Goal: Task Accomplishment & Management: Complete application form

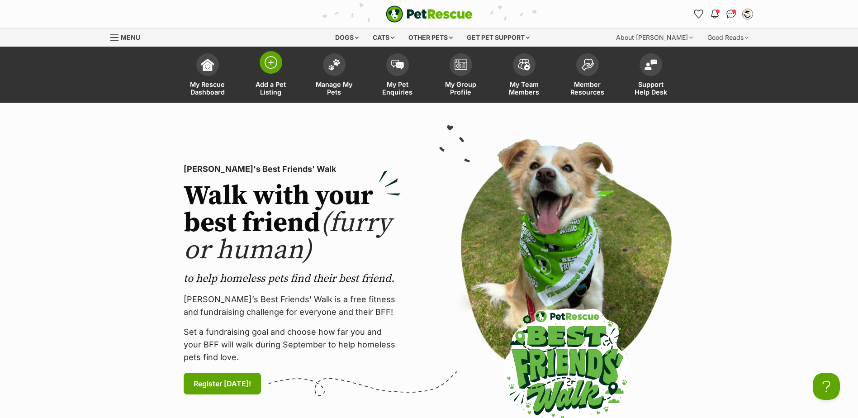
click at [276, 74] on link "Add a Pet Listing" at bounding box center [270, 76] width 63 height 54
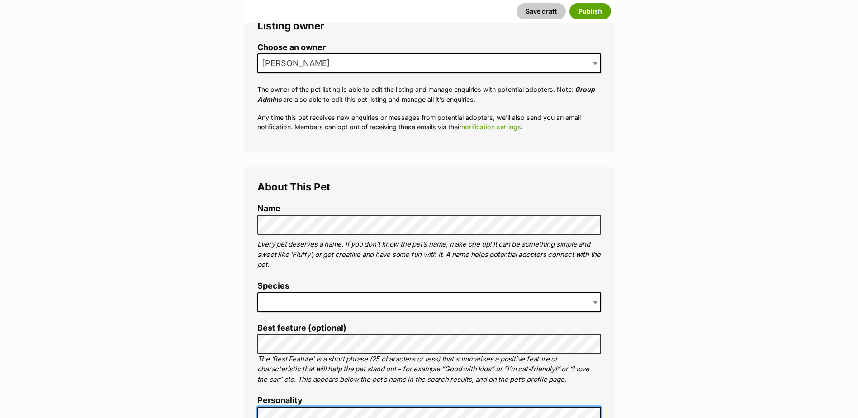
scroll to position [172, 0]
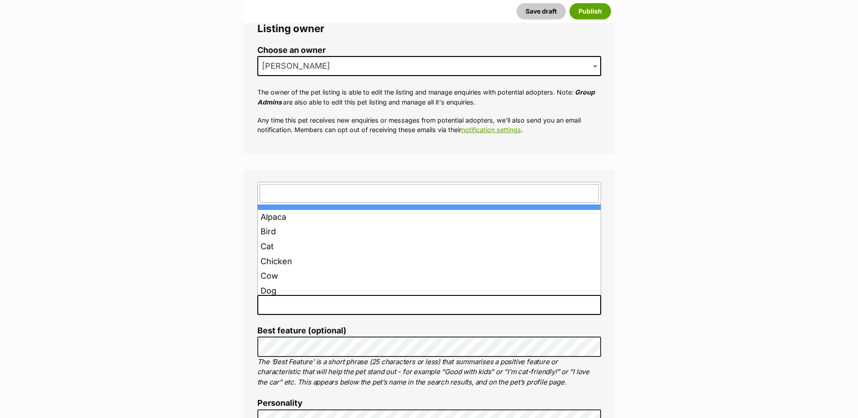
click at [270, 305] on span at bounding box center [429, 305] width 344 height 20
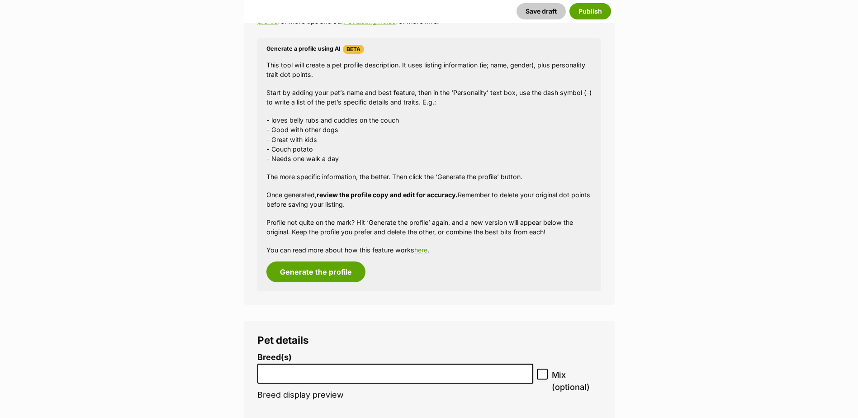
scroll to position [1031, 0]
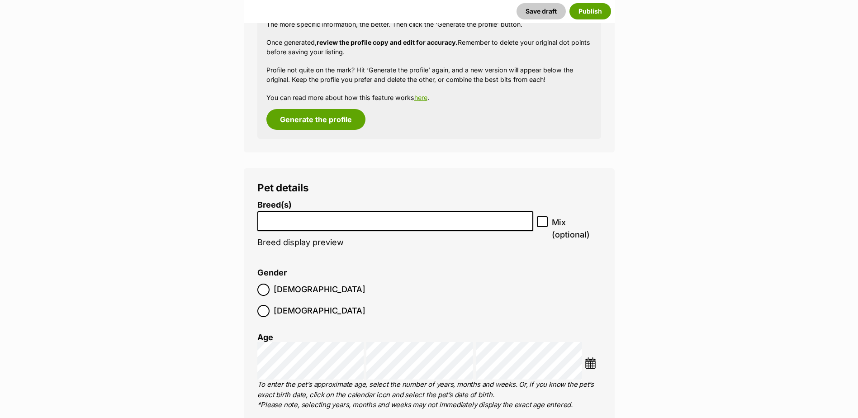
click at [313, 218] on input "search" at bounding box center [395, 218] width 270 height 9
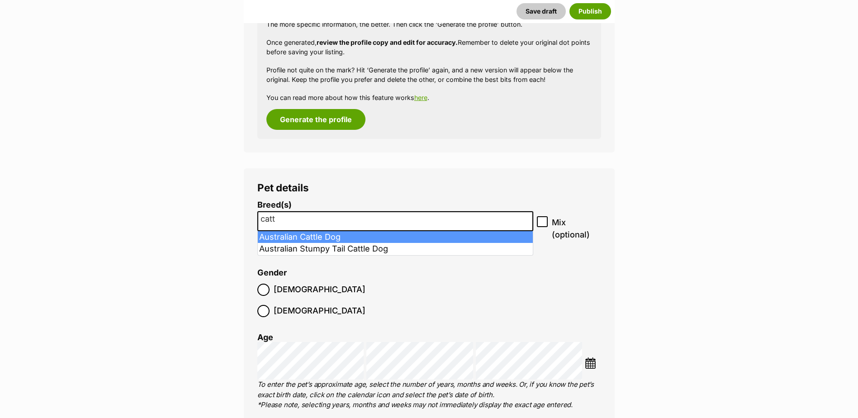
type input "catt"
select select "15"
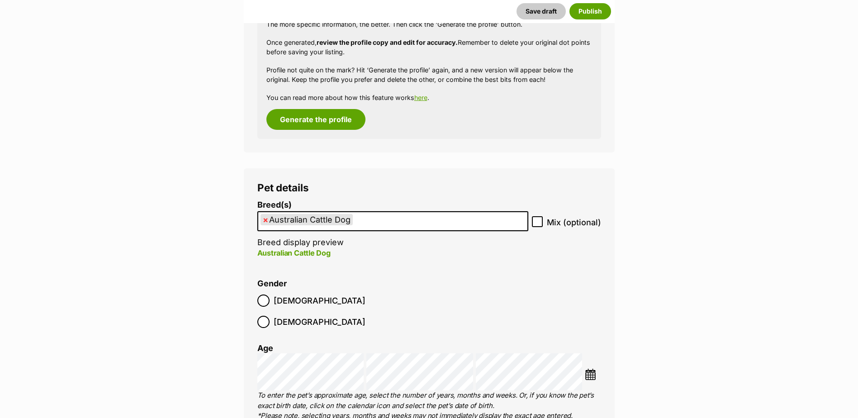
click at [539, 224] on icon at bounding box center [537, 221] width 6 height 6
click at [539, 224] on input "Mix (optional)" at bounding box center [537, 221] width 11 height 11
checkbox input "true"
click at [593, 368] on img at bounding box center [589, 373] width 11 height 11
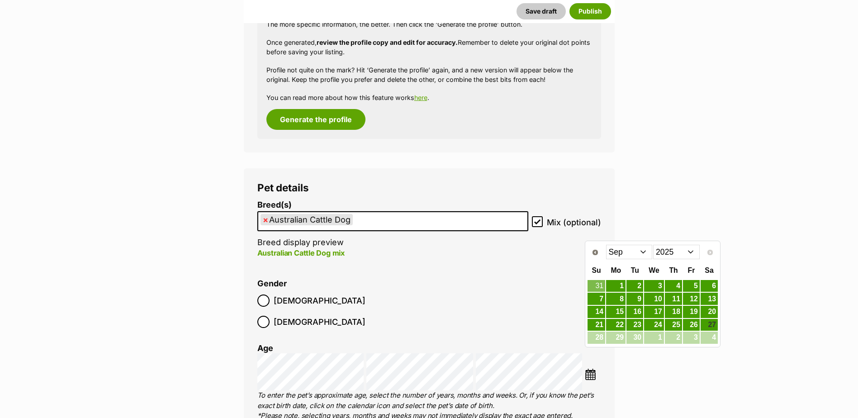
click at [664, 254] on select "2015 2016 2017 2018 2019 2020 2021 2022 2023 2024 2025" at bounding box center [676, 252] width 47 height 14
click at [635, 251] on select "Jan Feb Mar Apr May Jun Jul Aug Sep Oct Nov Dec" at bounding box center [629, 252] width 47 height 14
click at [648, 255] on select "Jan Feb Mar Apr May Jun Jul Aug Sep Oct Nov Dec" at bounding box center [629, 252] width 47 height 14
click at [600, 325] on link "22" at bounding box center [596, 324] width 18 height 11
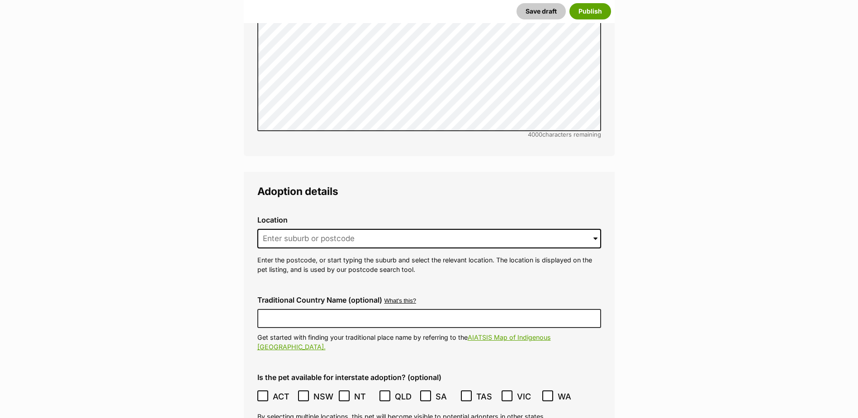
scroll to position [2025, 0]
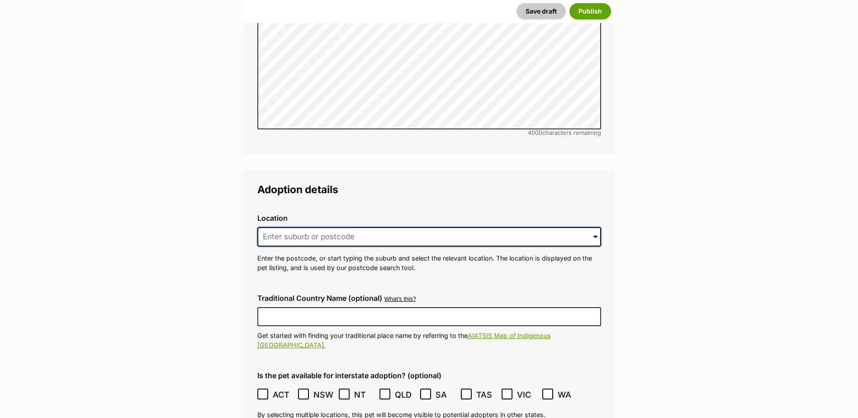
click at [312, 227] on input at bounding box center [429, 237] width 344 height 20
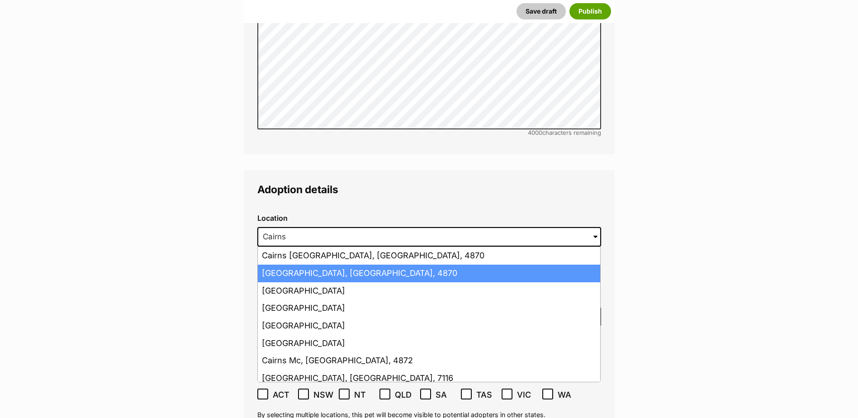
click at [318, 264] on li "Cairns, Queensland, 4870" at bounding box center [429, 273] width 342 height 18
type input "Cairns, Queensland, 4870"
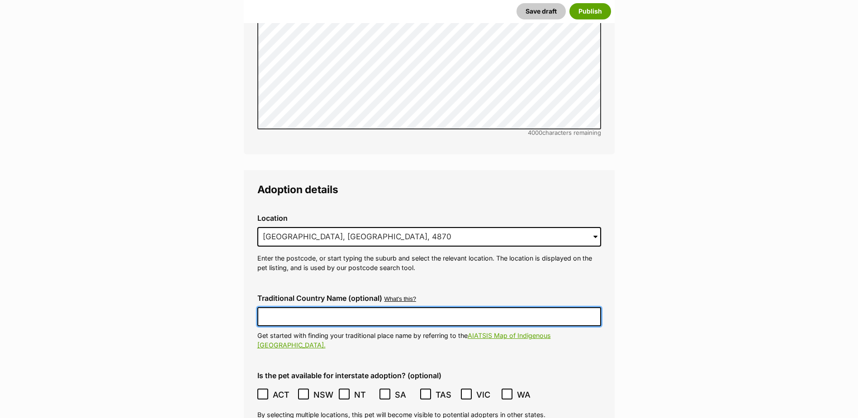
click at [315, 307] on input "Traditional Country Name (optional)" at bounding box center [429, 316] width 344 height 19
type input "Australia"
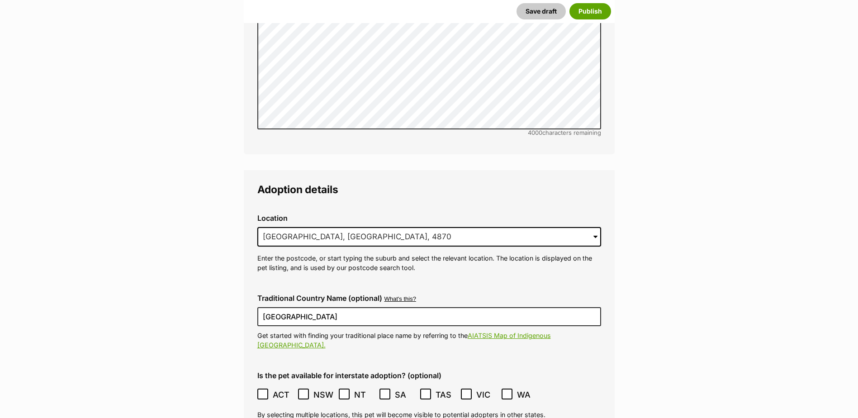
type input "BIN005204403508"
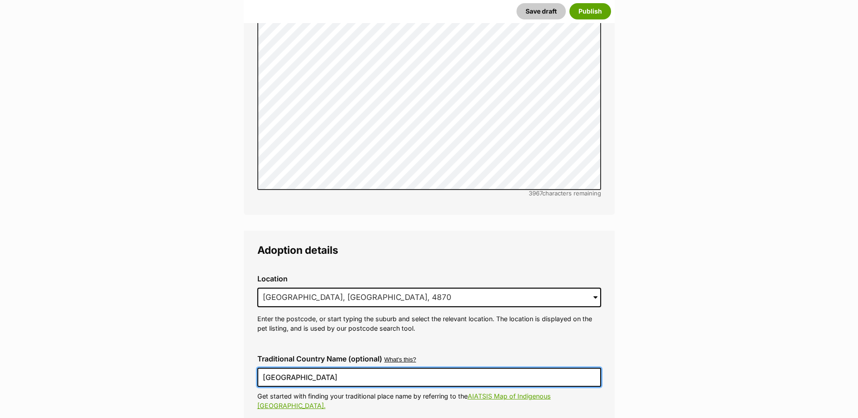
scroll to position [2169, 0]
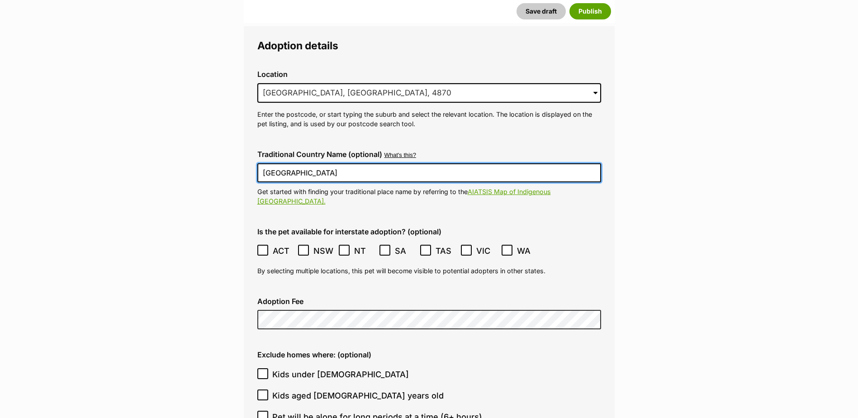
click at [264, 247] on icon at bounding box center [262, 250] width 6 height 6
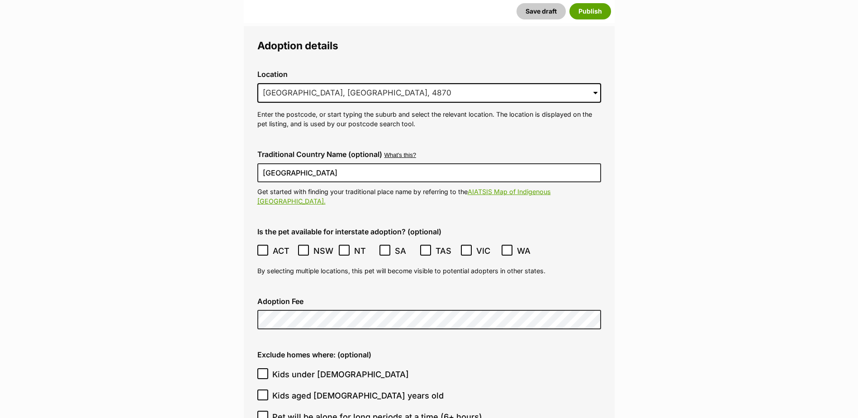
click at [306, 247] on icon at bounding box center [303, 250] width 6 height 6
click at [342, 247] on icon at bounding box center [344, 250] width 6 height 6
click at [386, 248] on icon at bounding box center [384, 250] width 5 height 4
click at [468, 247] on icon at bounding box center [466, 250] width 6 height 6
click at [507, 248] on icon at bounding box center [506, 250] width 5 height 4
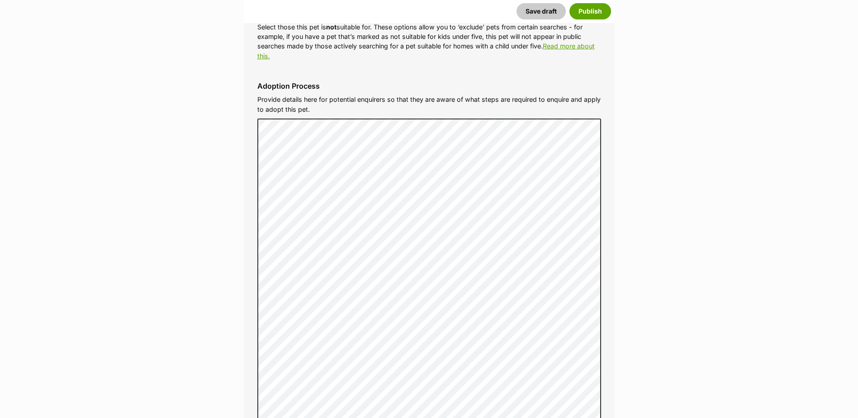
scroll to position [2892, 0]
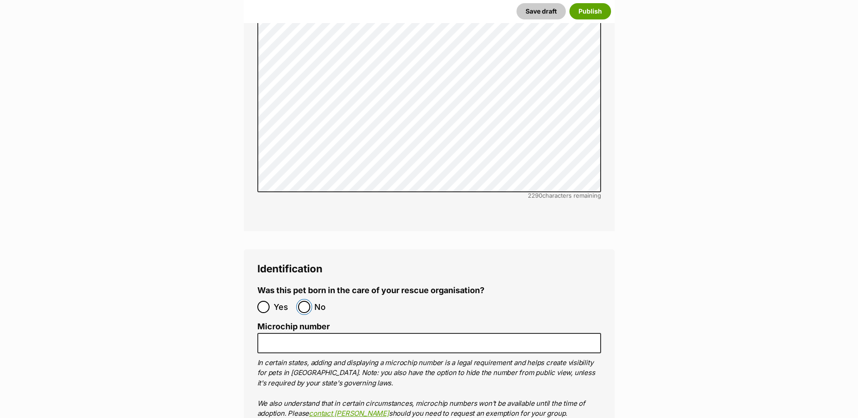
click at [309, 301] on input "No" at bounding box center [304, 307] width 12 height 12
radio input "true"
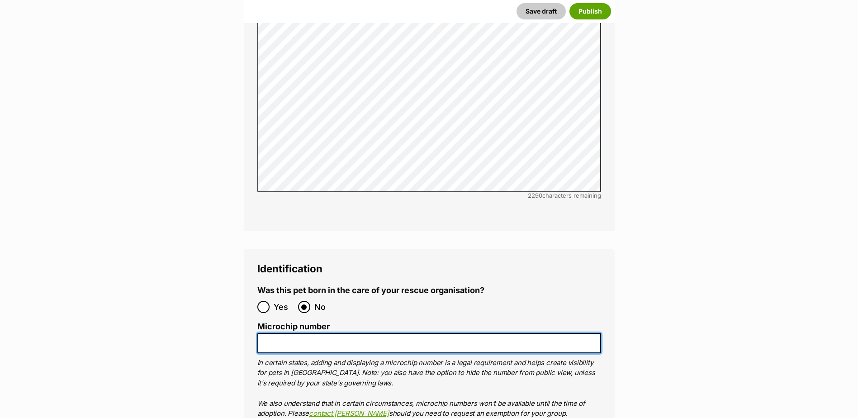
paste input "978142001155404"
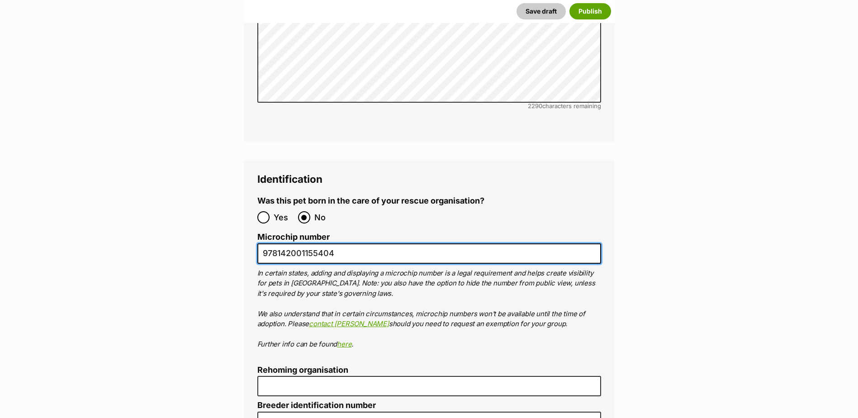
scroll to position [3118, 0]
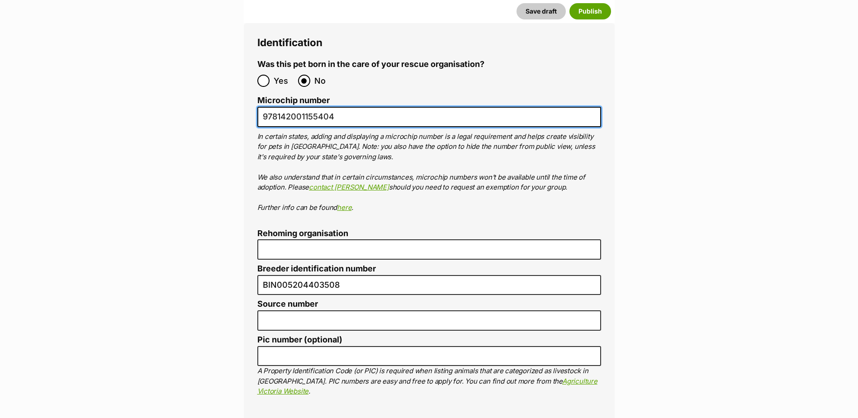
type input "978142001155404"
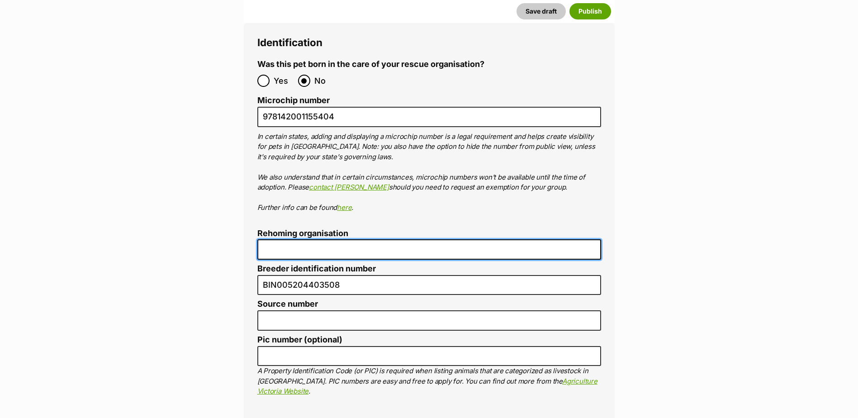
click at [269, 239] on input "Rehoming organisation" at bounding box center [429, 249] width 344 height 20
type input "Cairns Animal Rescue"
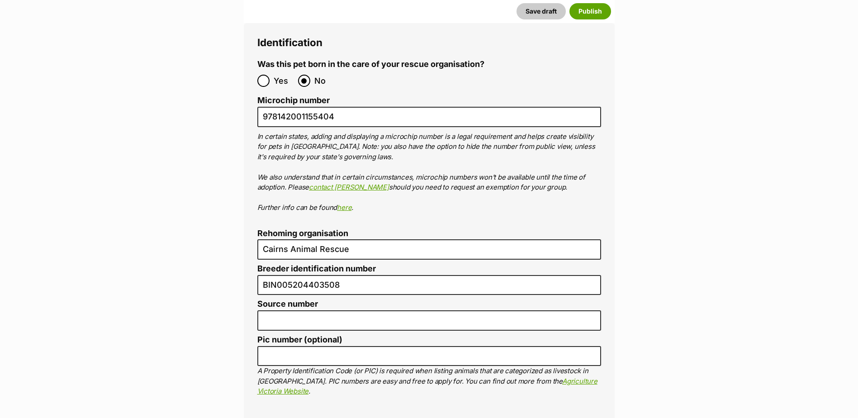
type input "RE116878"
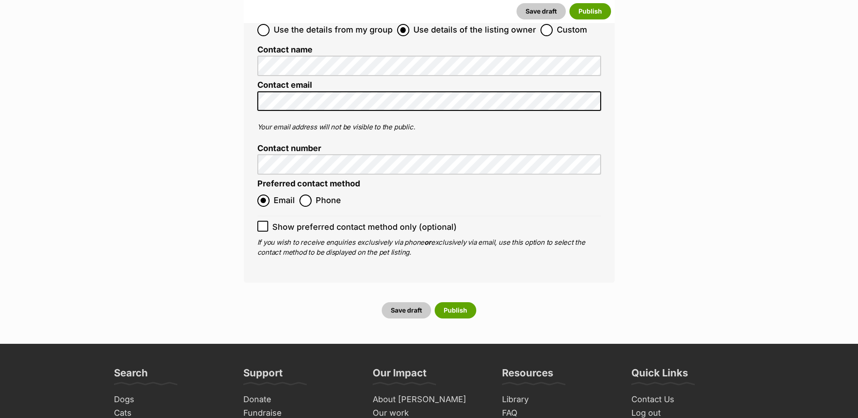
scroll to position [3662, 0]
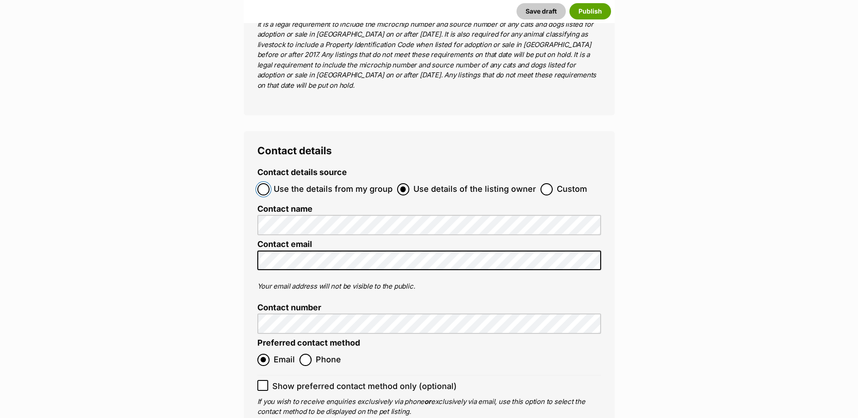
click at [264, 183] on input "Use the details from my group" at bounding box center [263, 189] width 12 height 12
radio input "true"
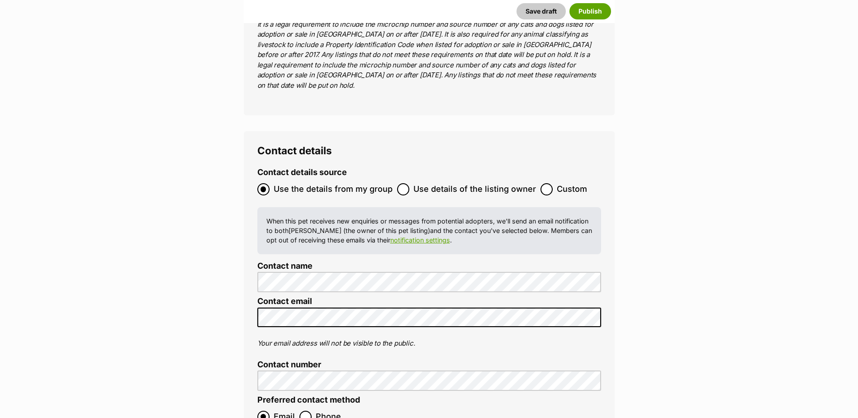
checkbox input "true"
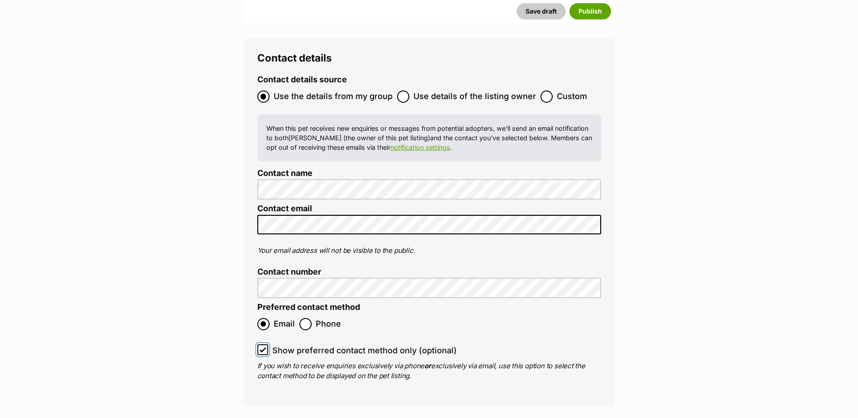
scroll to position [3888, 0]
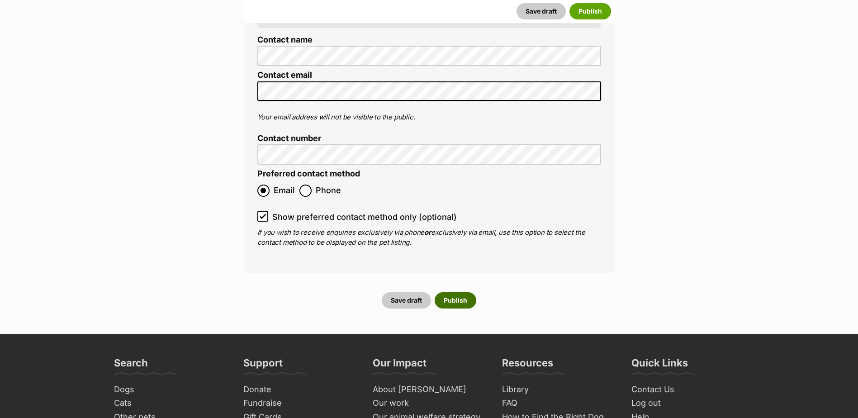
click at [462, 292] on button "Publish" at bounding box center [455, 300] width 42 height 16
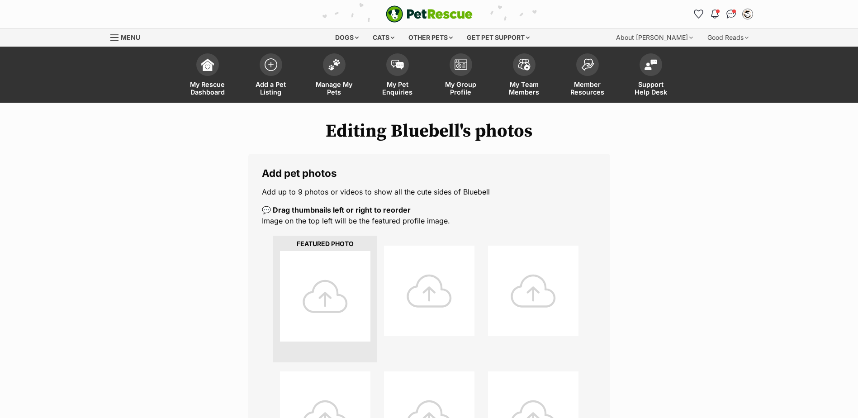
click at [320, 300] on div at bounding box center [325, 296] width 90 height 90
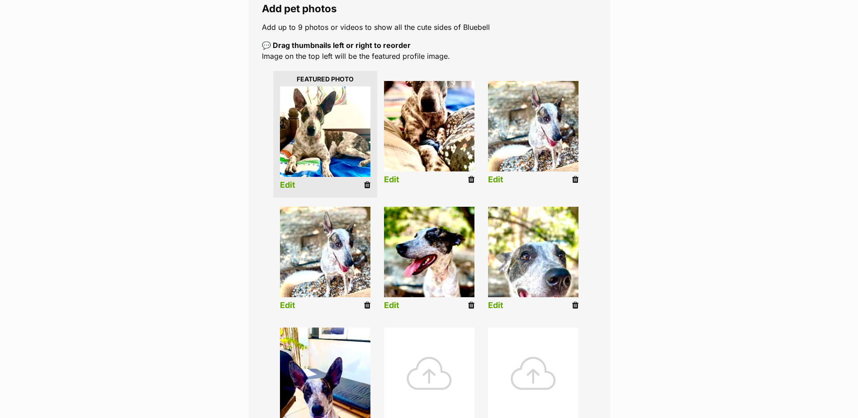
scroll to position [181, 0]
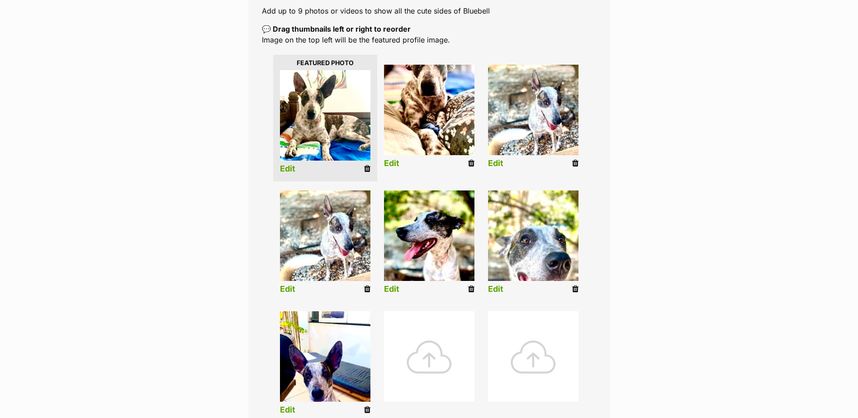
drag, startPoint x: 574, startPoint y: 164, endPoint x: 472, endPoint y: 31, distance: 167.4
click at [574, 164] on icon at bounding box center [575, 163] width 6 height 8
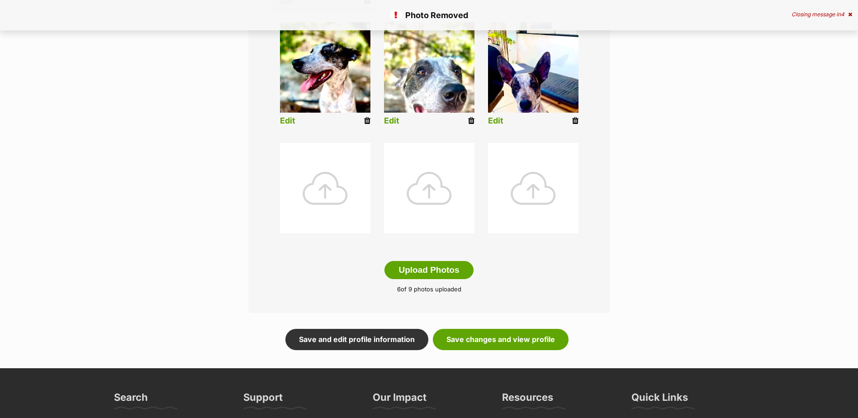
scroll to position [452, 0]
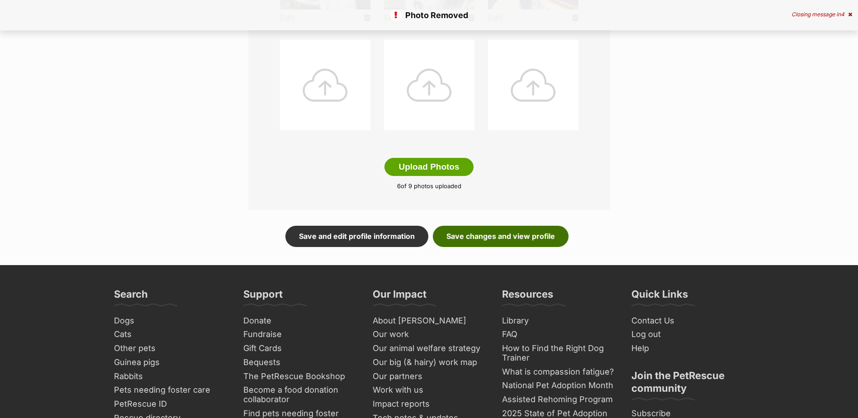
click at [542, 245] on link "Save changes and view profile" at bounding box center [501, 236] width 136 height 21
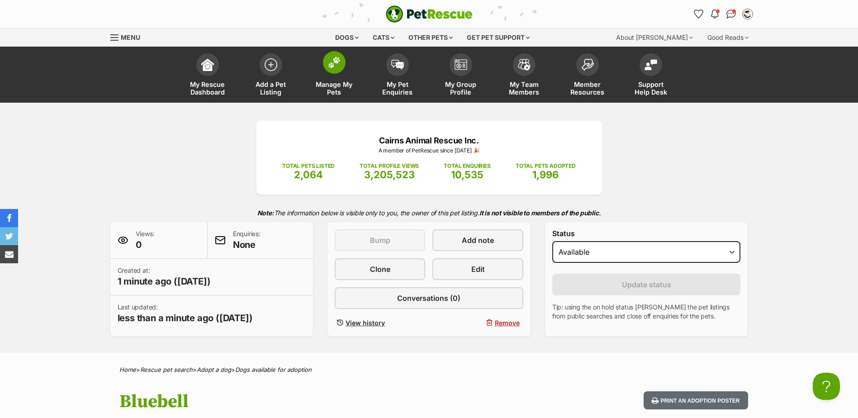
click at [342, 71] on link "Manage My Pets" at bounding box center [333, 76] width 63 height 54
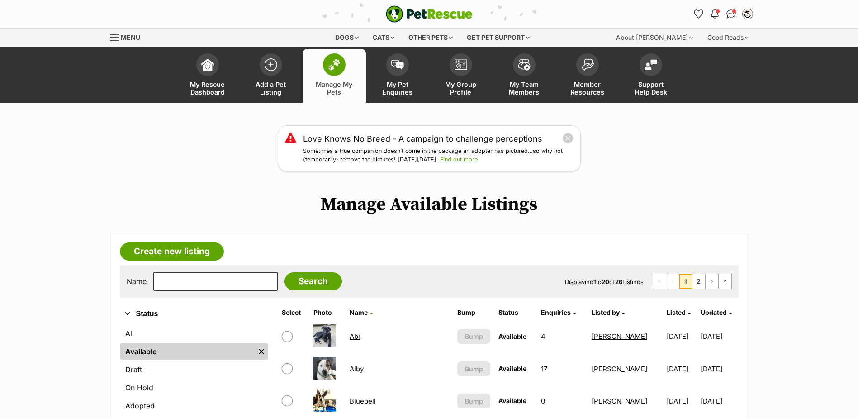
click at [356, 335] on link "Abi" at bounding box center [354, 336] width 10 height 9
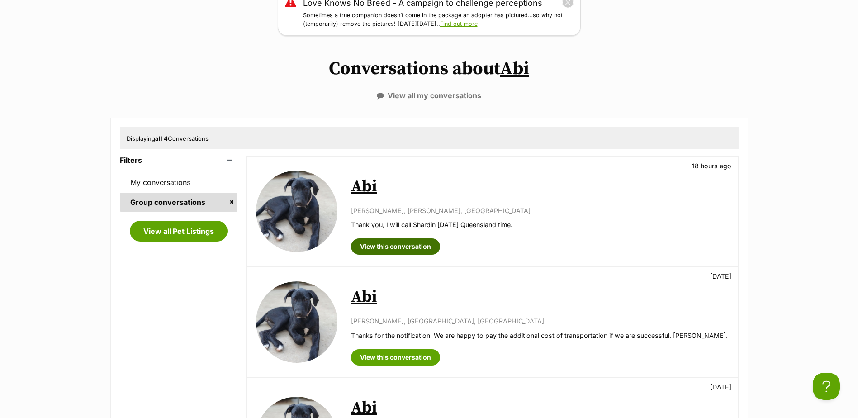
click at [389, 247] on link "View this conversation" at bounding box center [395, 246] width 89 height 16
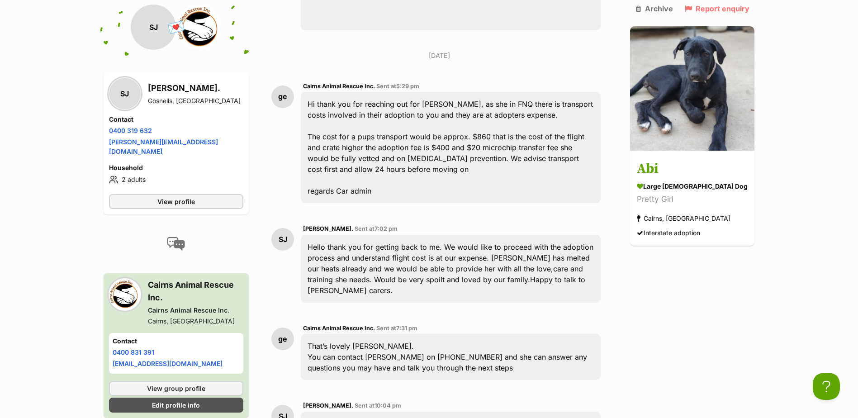
scroll to position [434, 0]
